Goal: Task Accomplishment & Management: Manage account settings

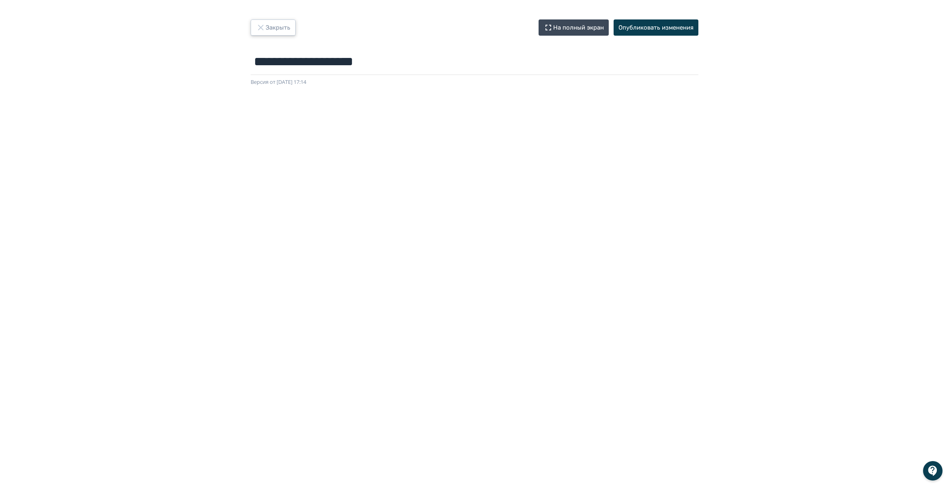
click at [268, 23] on button "Закрыть" at bounding box center [273, 27] width 45 height 16
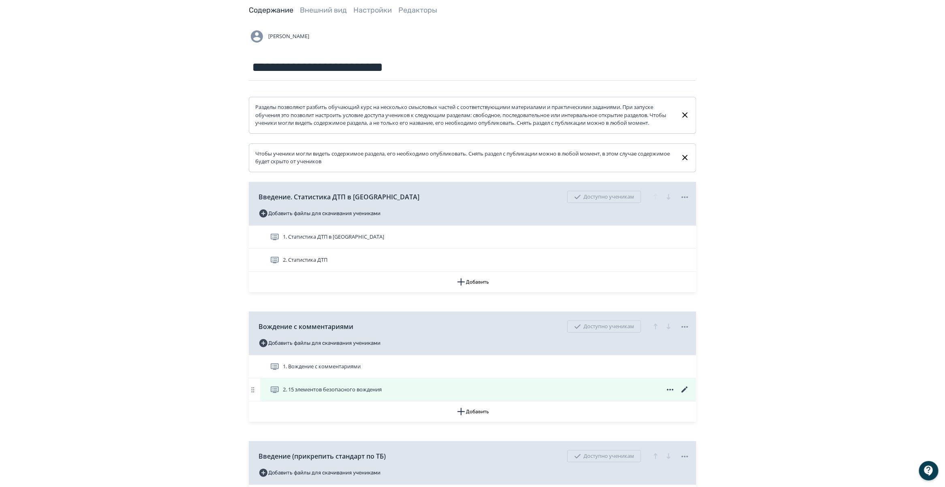
scroll to position [101, 0]
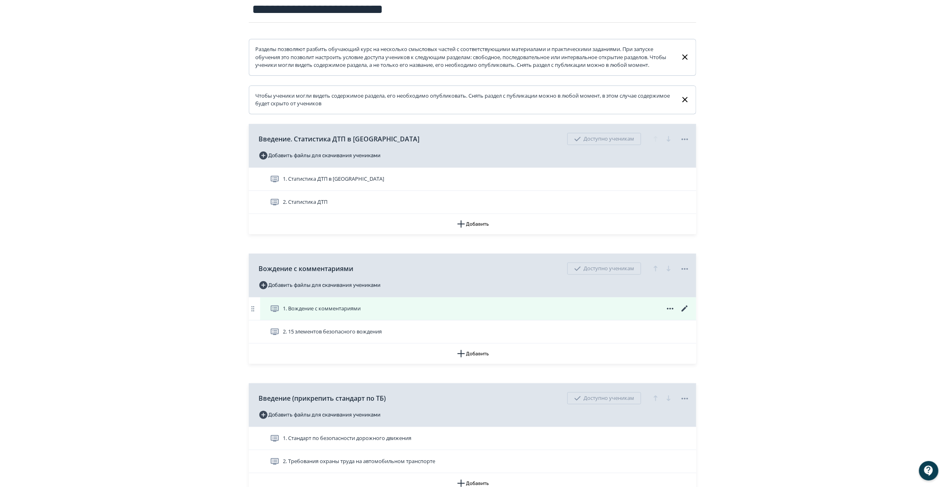
click at [684, 314] on icon at bounding box center [685, 309] width 10 height 10
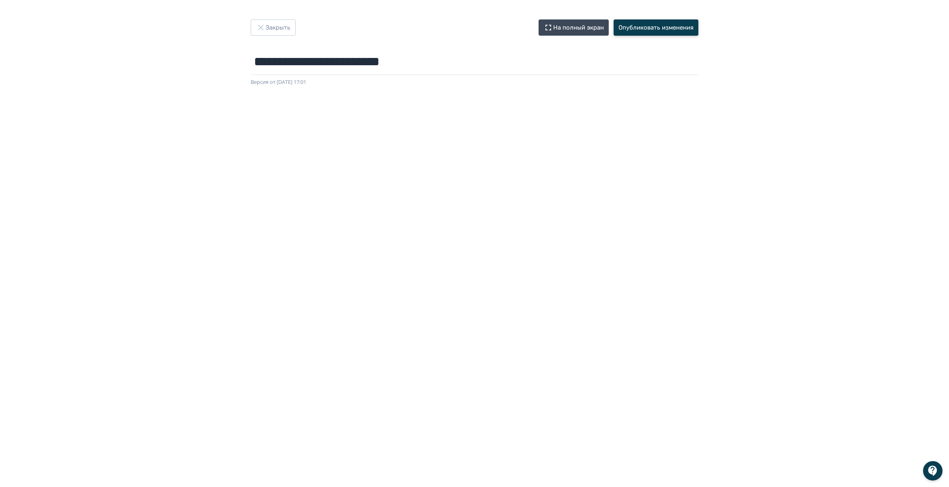
click at [636, 28] on button "Опубликовать изменения" at bounding box center [655, 27] width 85 height 16
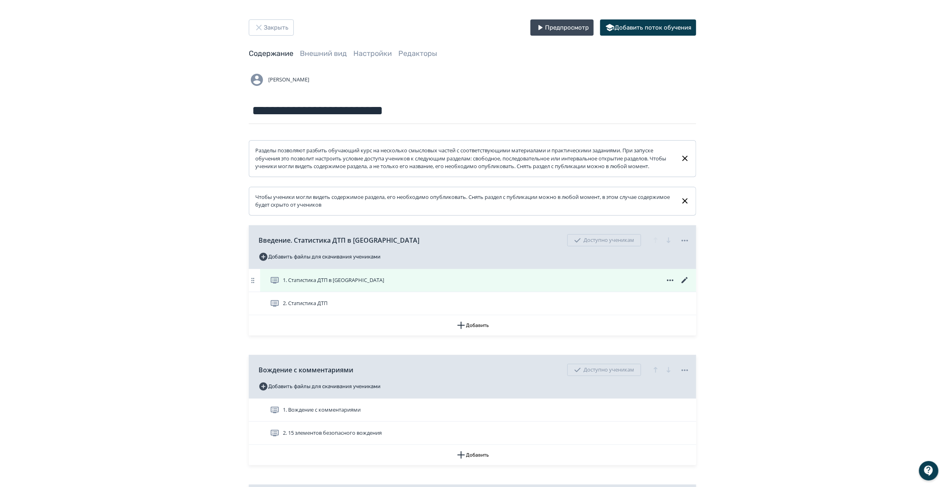
click at [685, 285] on icon at bounding box center [685, 281] width 10 height 10
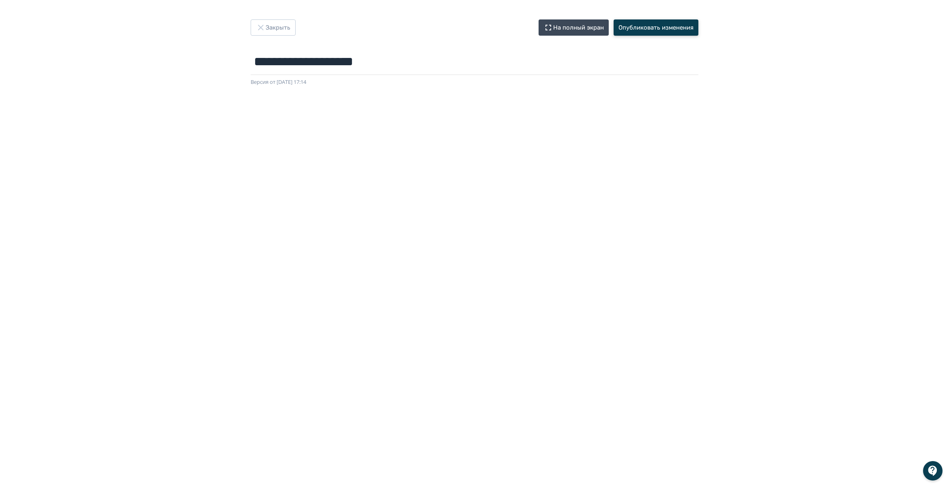
click at [637, 25] on button "Опубликовать изменения" at bounding box center [655, 27] width 85 height 16
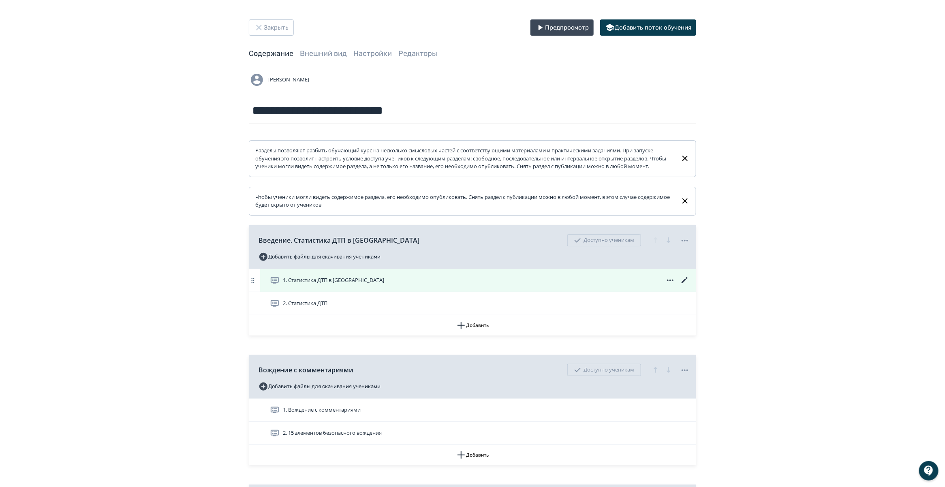
click at [554, 285] on div "1. Статистика ДТП в [GEOGRAPHIC_DATA]" at bounding box center [480, 281] width 420 height 10
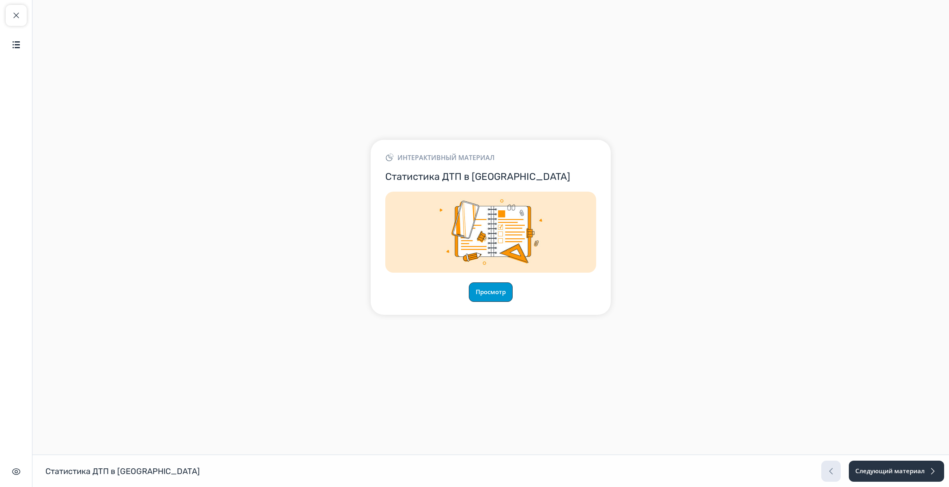
click at [495, 297] on button "Просмотр" at bounding box center [491, 292] width 44 height 19
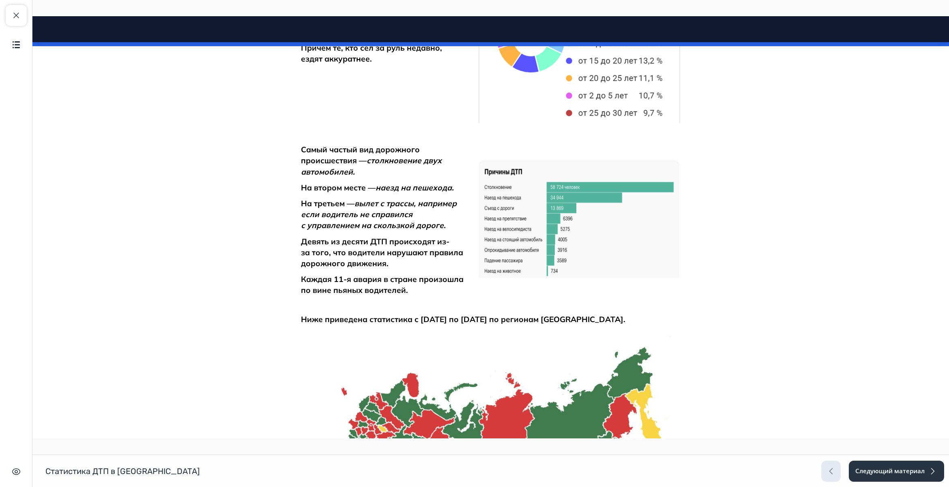
scroll to position [540, 0]
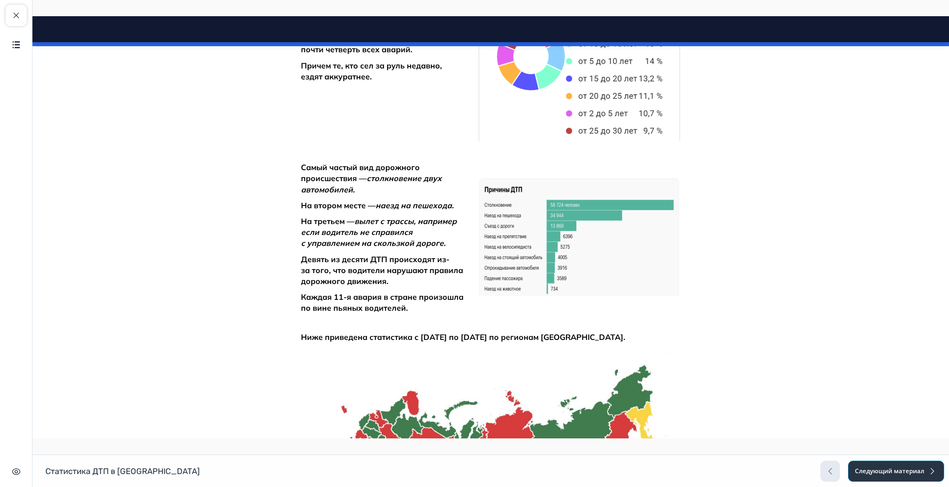
click at [907, 469] on button "Следующий материал" at bounding box center [896, 471] width 96 height 21
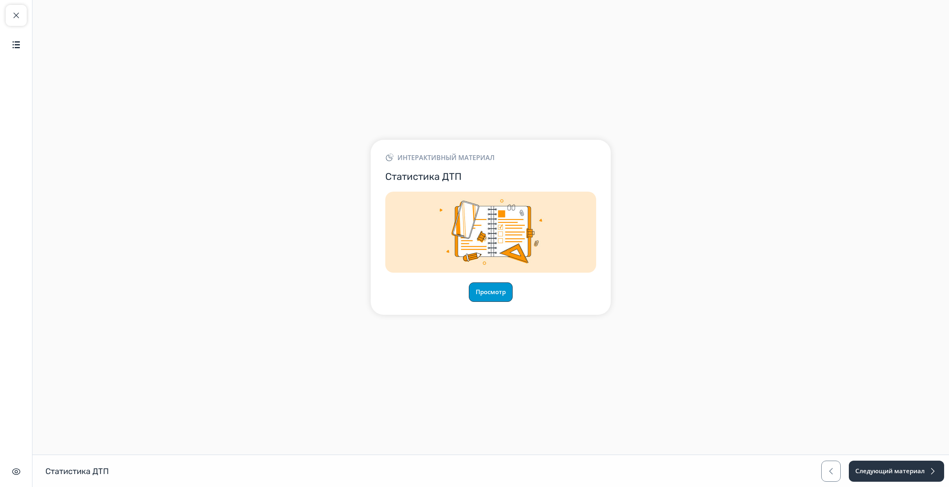
click at [471, 294] on button "Просмотр" at bounding box center [491, 292] width 44 height 19
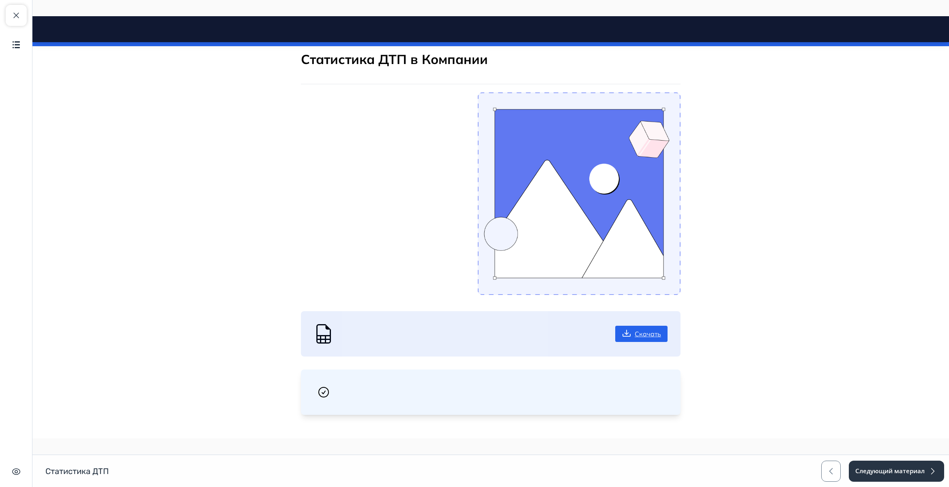
scroll to position [153, 0]
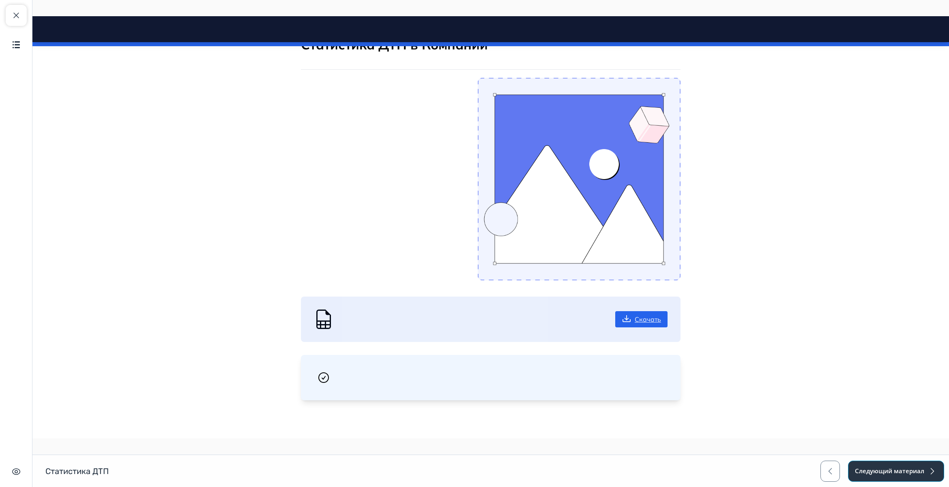
click at [872, 465] on button "Следующий материал" at bounding box center [896, 471] width 96 height 21
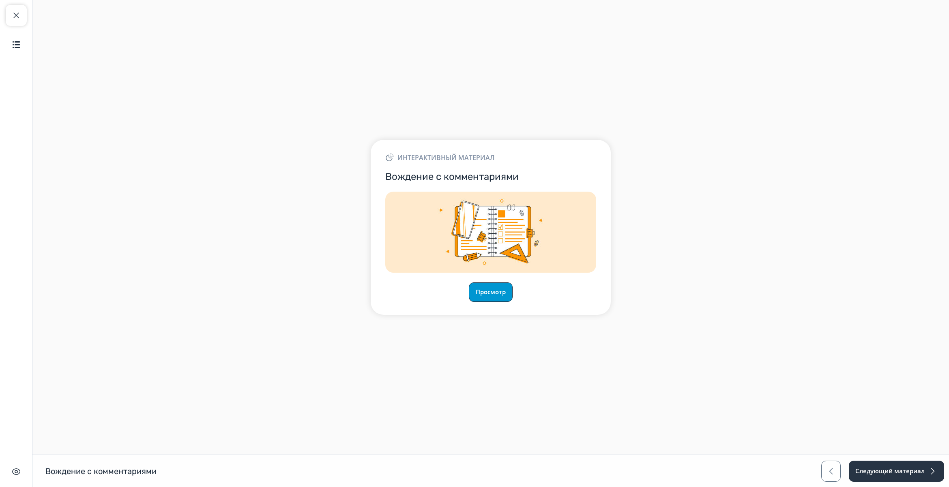
click at [497, 287] on button "Просмотр" at bounding box center [491, 292] width 44 height 19
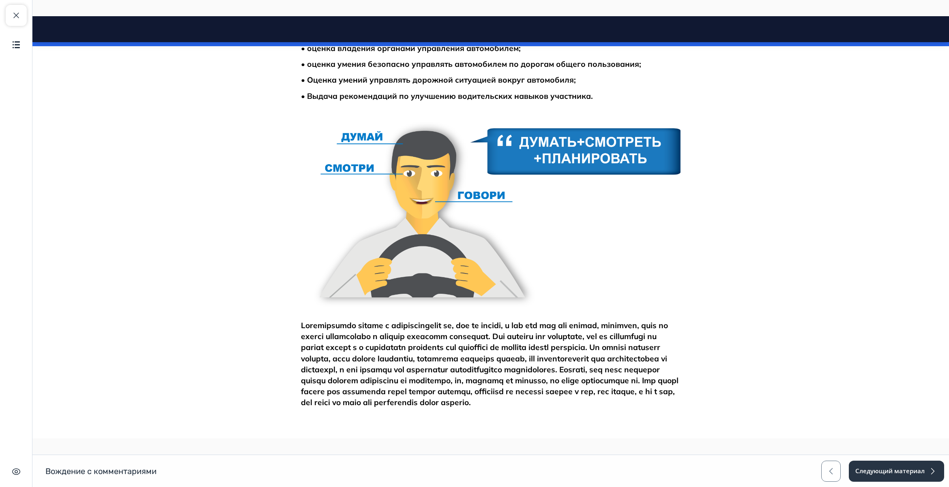
scroll to position [400, 0]
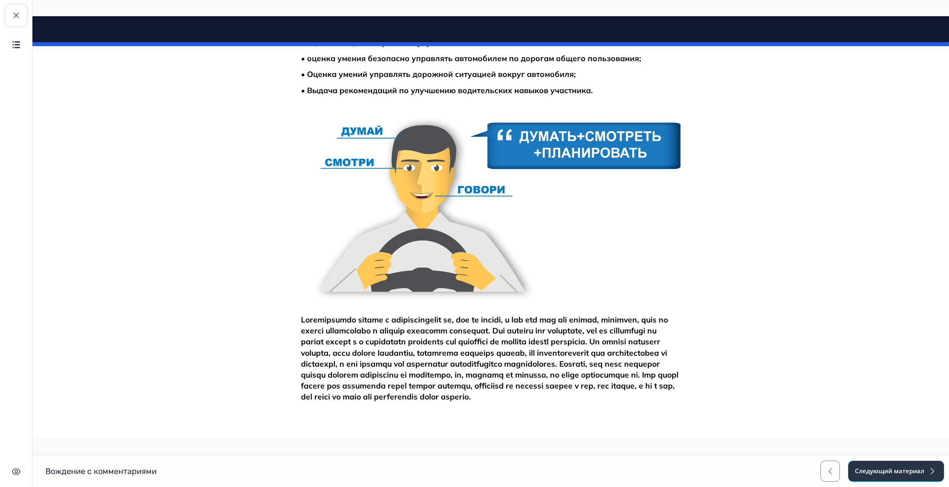
click at [894, 465] on button "Следующий материал" at bounding box center [896, 471] width 96 height 21
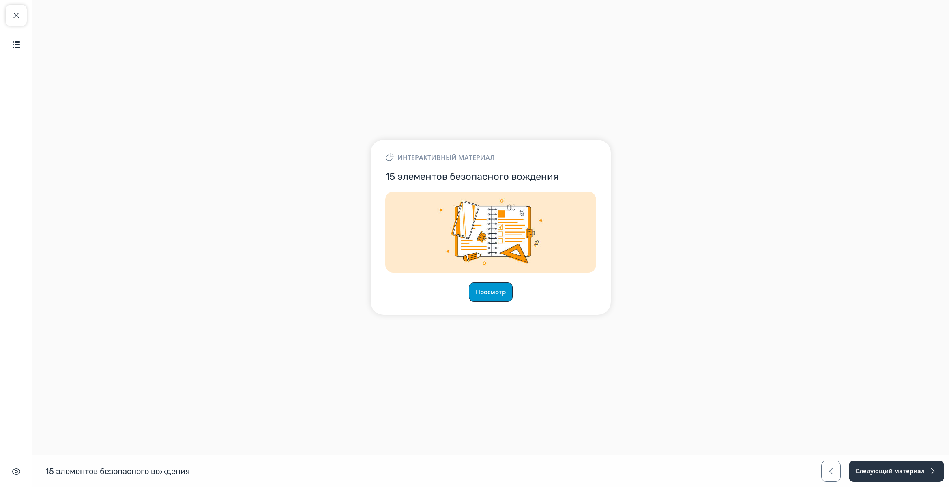
click at [501, 292] on button "Просмотр" at bounding box center [491, 292] width 44 height 19
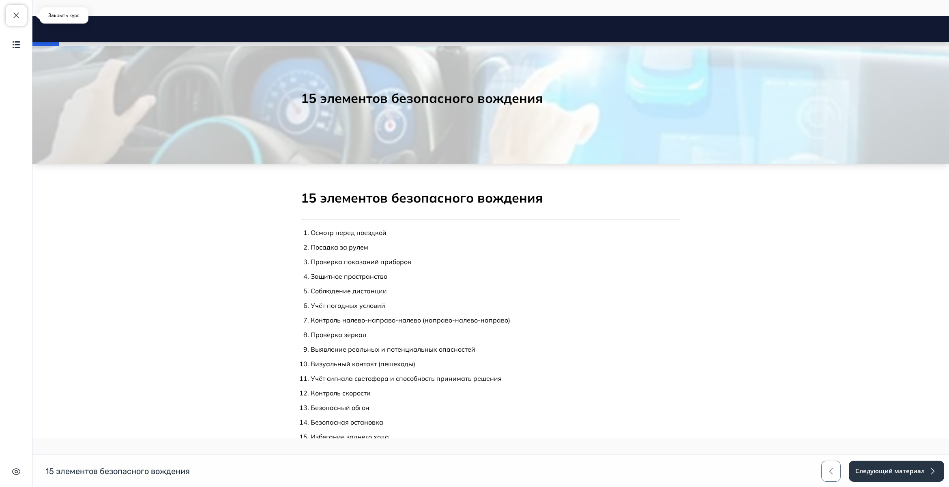
click at [12, 14] on span "button" at bounding box center [16, 16] width 10 height 10
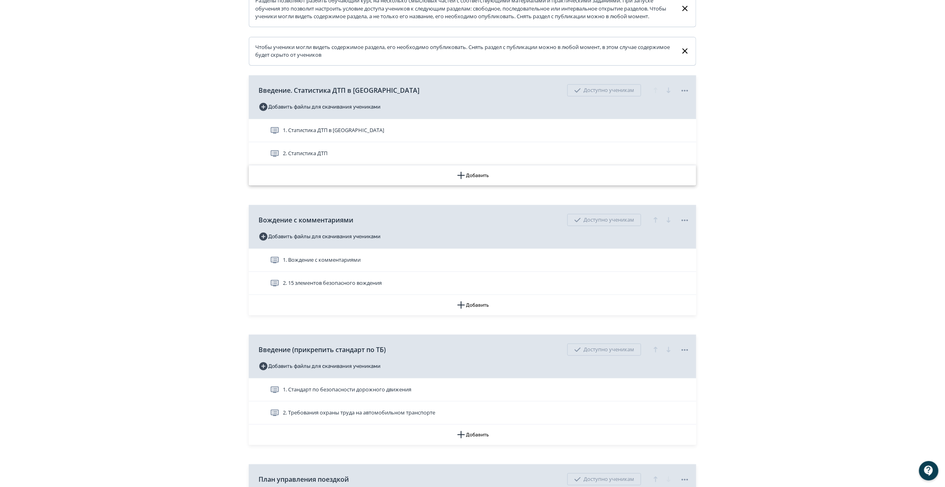
scroll to position [152, 0]
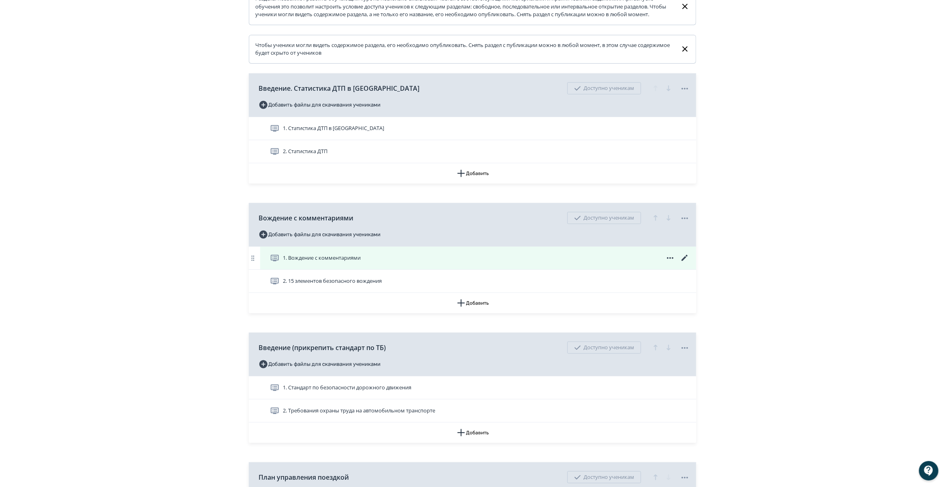
click at [684, 261] on icon at bounding box center [685, 258] width 6 height 6
